Goal: Transaction & Acquisition: Purchase product/service

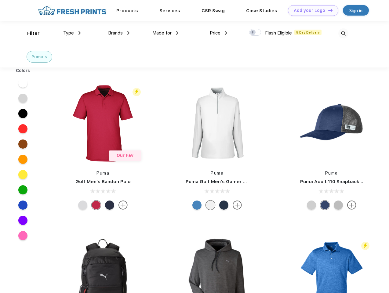
scroll to position [0, 0]
click at [311, 10] on link "Add your Logo Design Tool" at bounding box center [313, 10] width 50 height 11
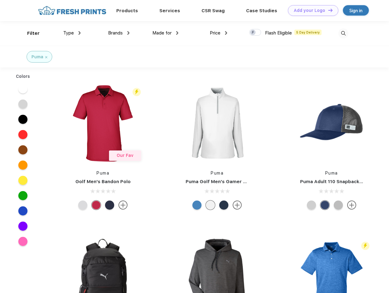
click at [0, 0] on div "Design Tool" at bounding box center [0, 0] width 0 height 0
click at [328, 10] on link "Add your Logo Design Tool" at bounding box center [313, 10] width 50 height 11
click at [29, 33] on div "Filter" at bounding box center [33, 33] width 13 height 7
click at [72, 33] on span "Type" at bounding box center [68, 33] width 11 height 6
click at [119, 33] on span "Brands" at bounding box center [115, 33] width 15 height 6
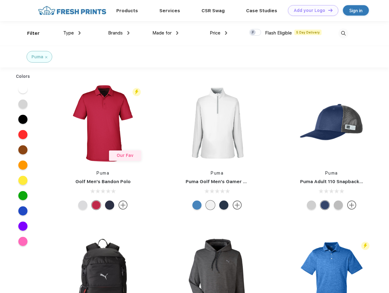
click at [166, 33] on span "Made for" at bounding box center [162, 33] width 19 height 6
click at [219, 33] on span "Price" at bounding box center [215, 33] width 11 height 6
click at [256, 33] on div at bounding box center [255, 32] width 12 height 7
click at [253, 33] on input "checkbox" at bounding box center [251, 31] width 4 height 4
click at [344, 33] on img at bounding box center [344, 33] width 10 height 10
